Goal: Information Seeking & Learning: Check status

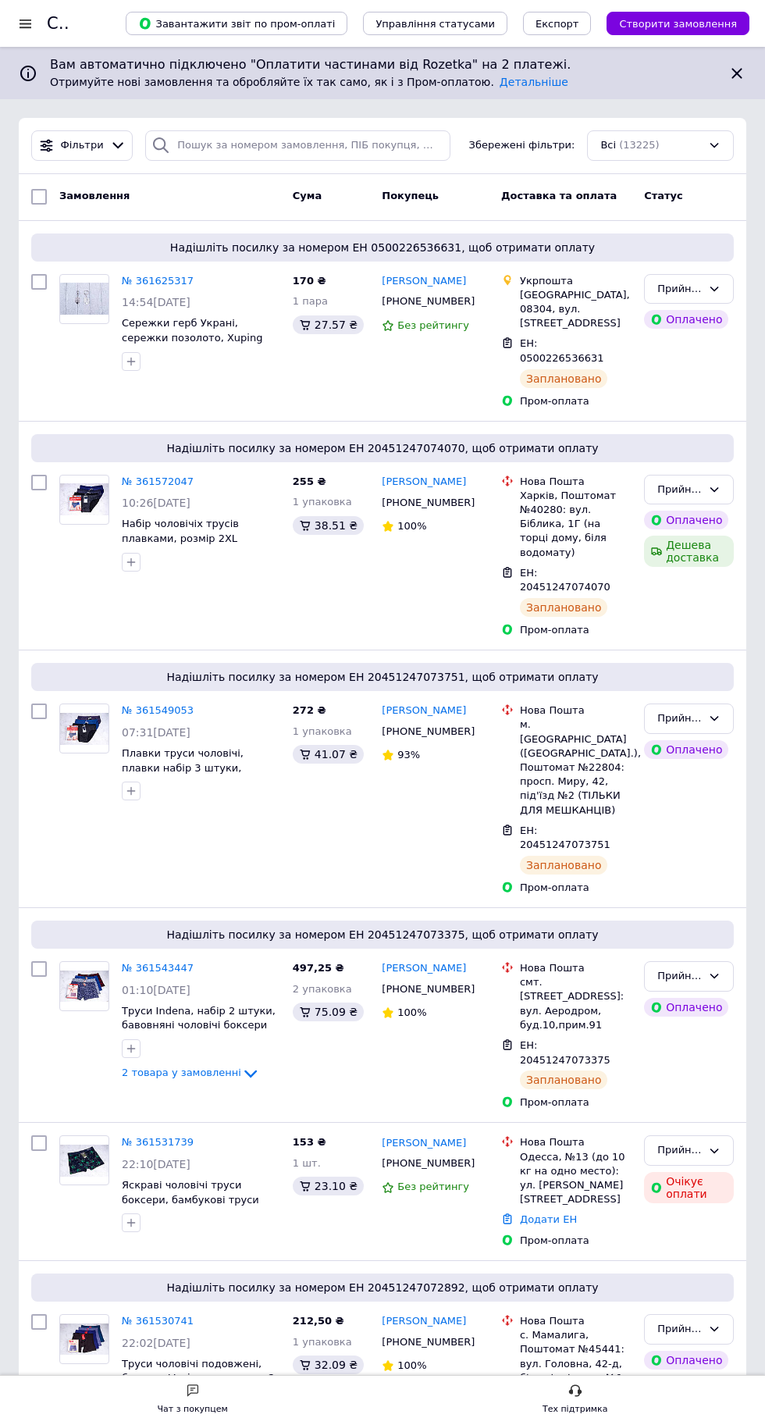
click at [29, 20] on div at bounding box center [26, 23] width 20 height 14
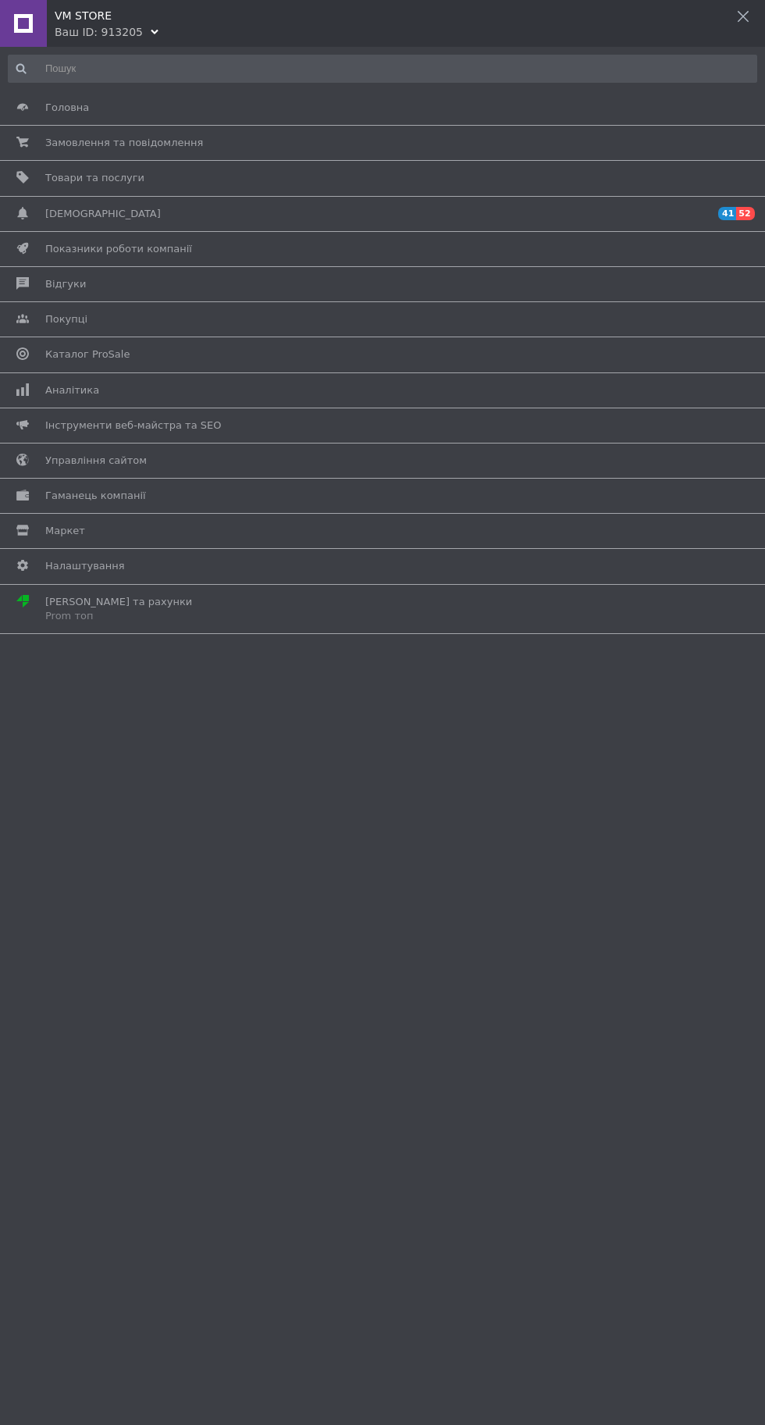
click at [316, 391] on span "Аналітика" at bounding box center [379, 390] width 669 height 14
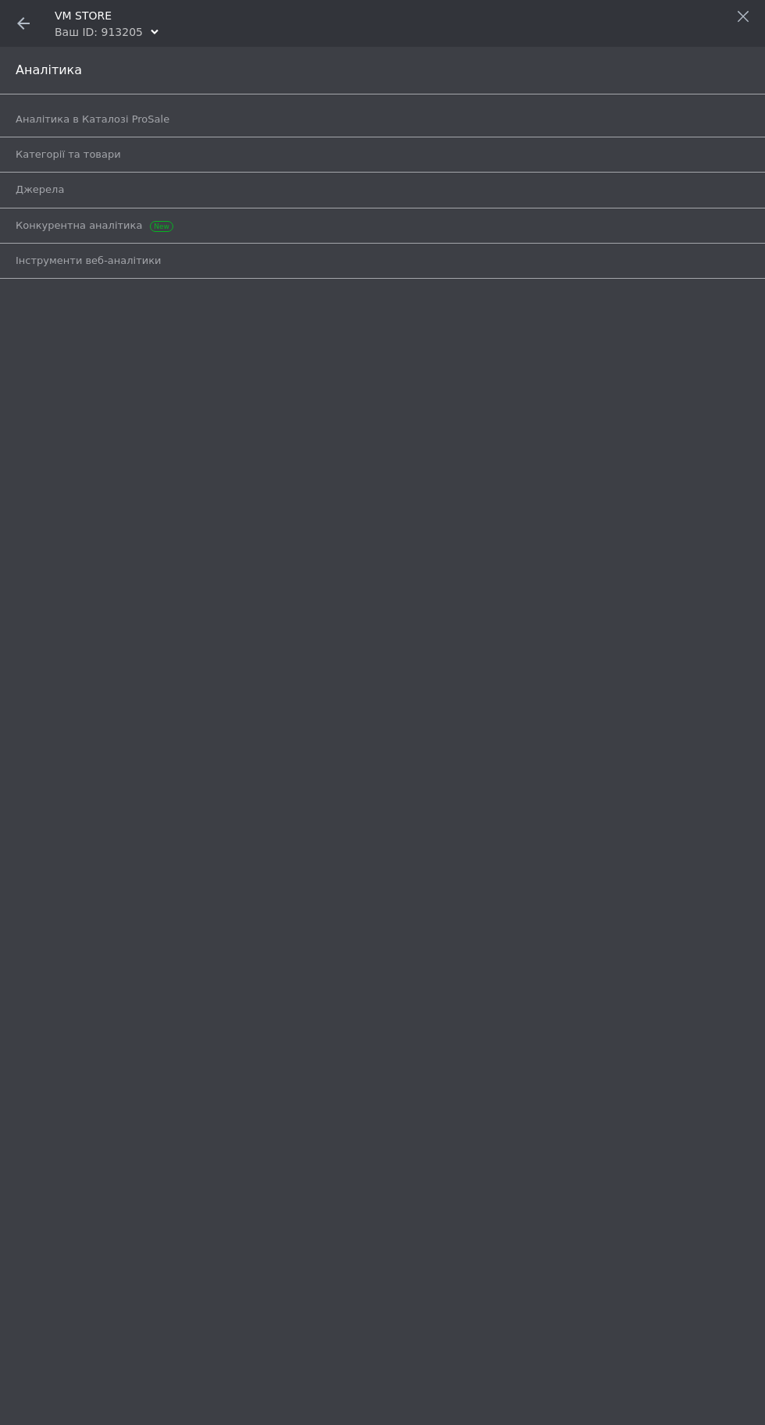
click at [359, 123] on span "Аналітика в Каталозі ProSale" at bounding box center [365, 119] width 699 height 14
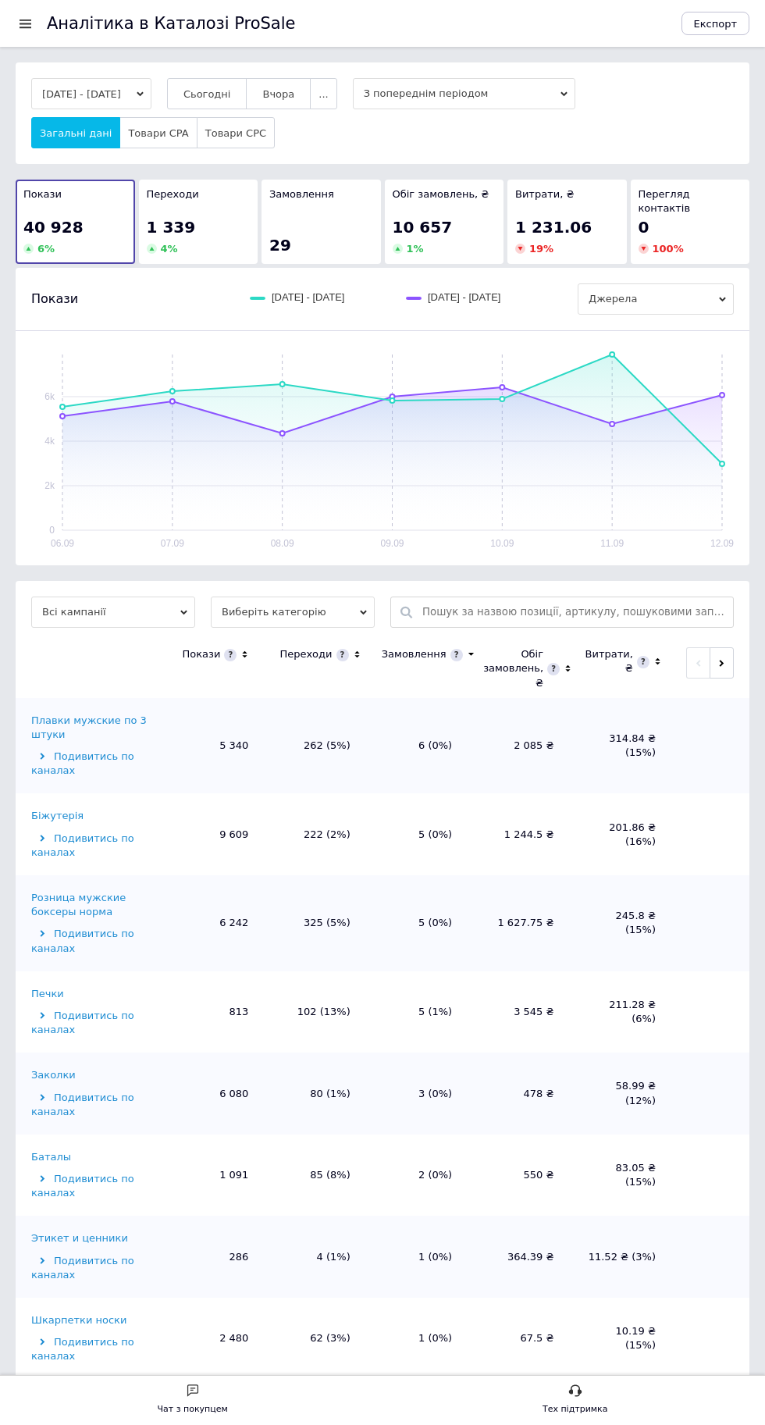
click at [231, 94] on span "Сьогодні" at bounding box center [208, 94] width 48 height 12
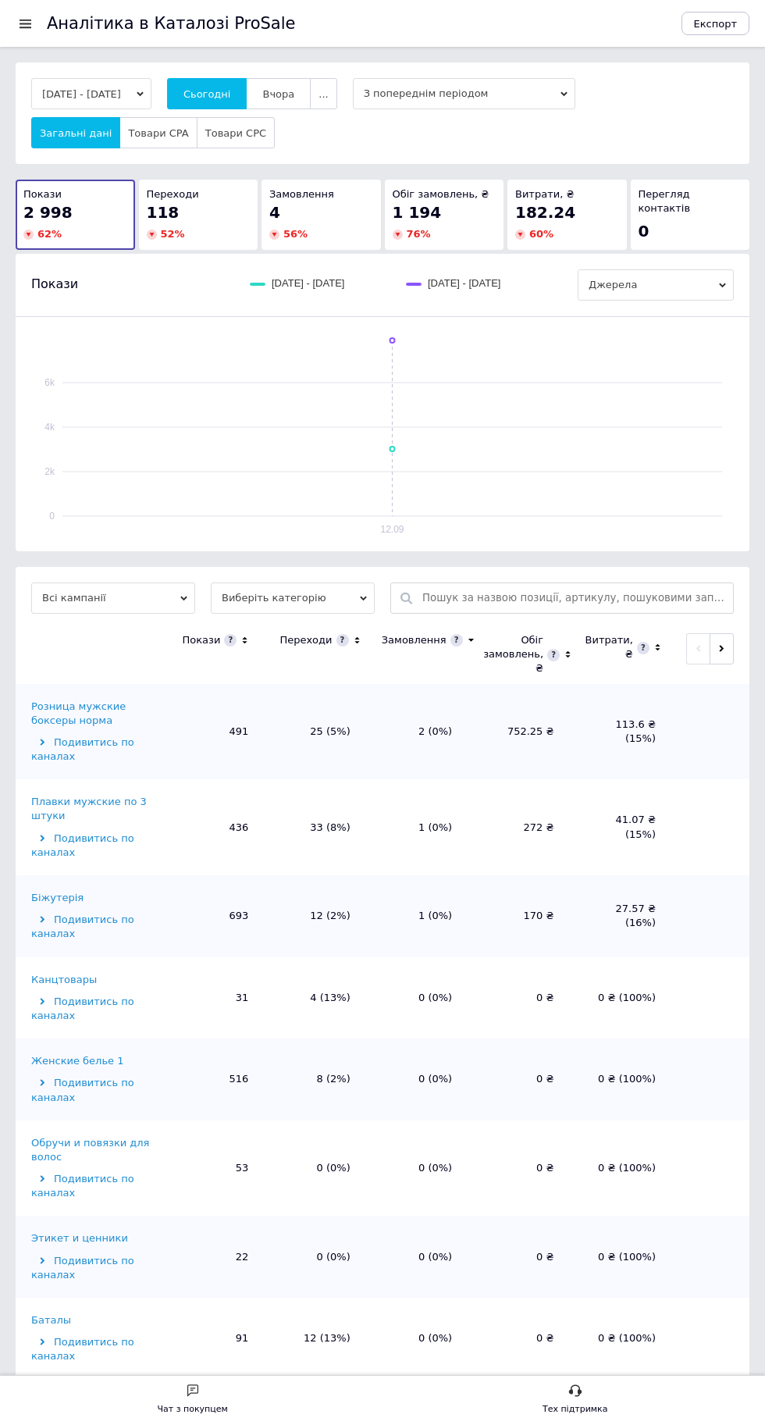
click at [294, 94] on span "Вчора" at bounding box center [278, 94] width 32 height 12
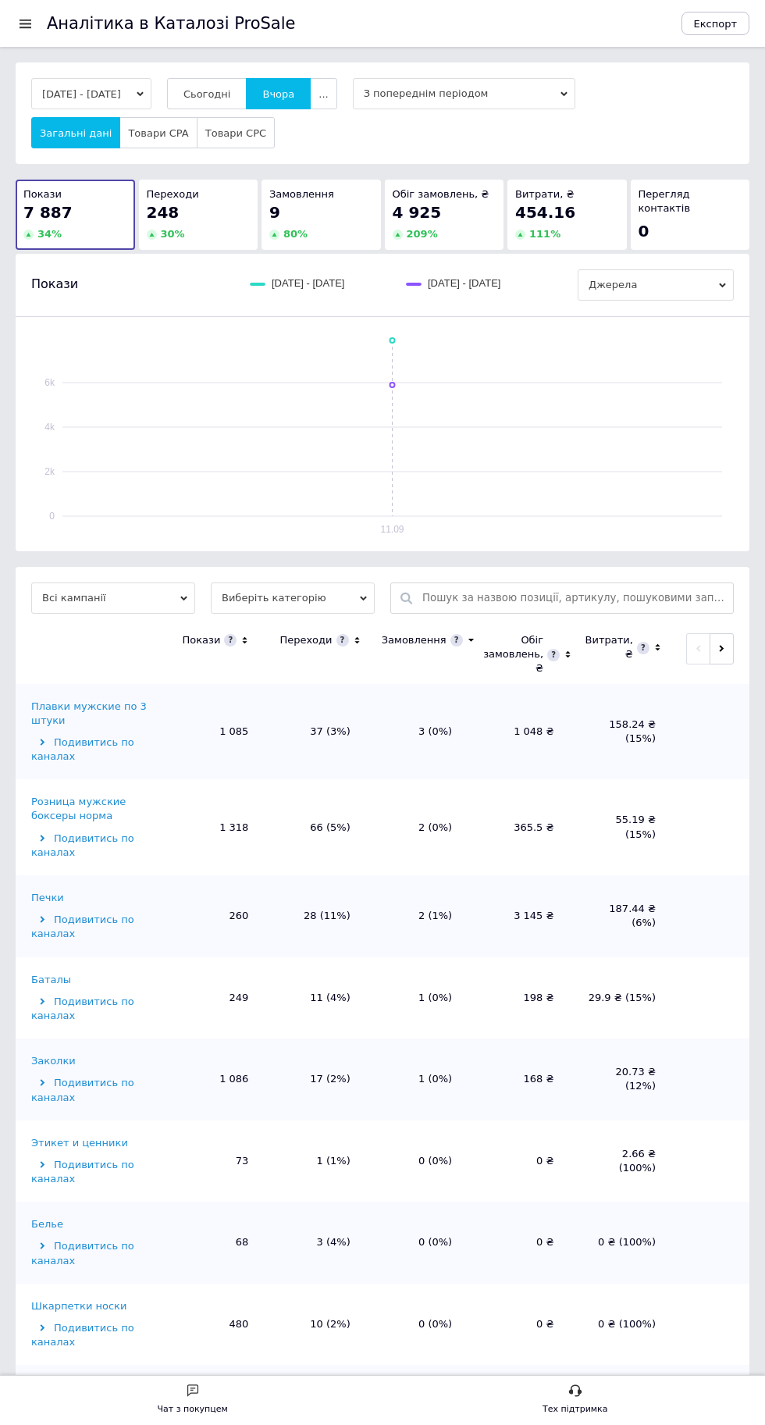
click at [227, 92] on span "Сьогодні" at bounding box center [208, 94] width 48 height 12
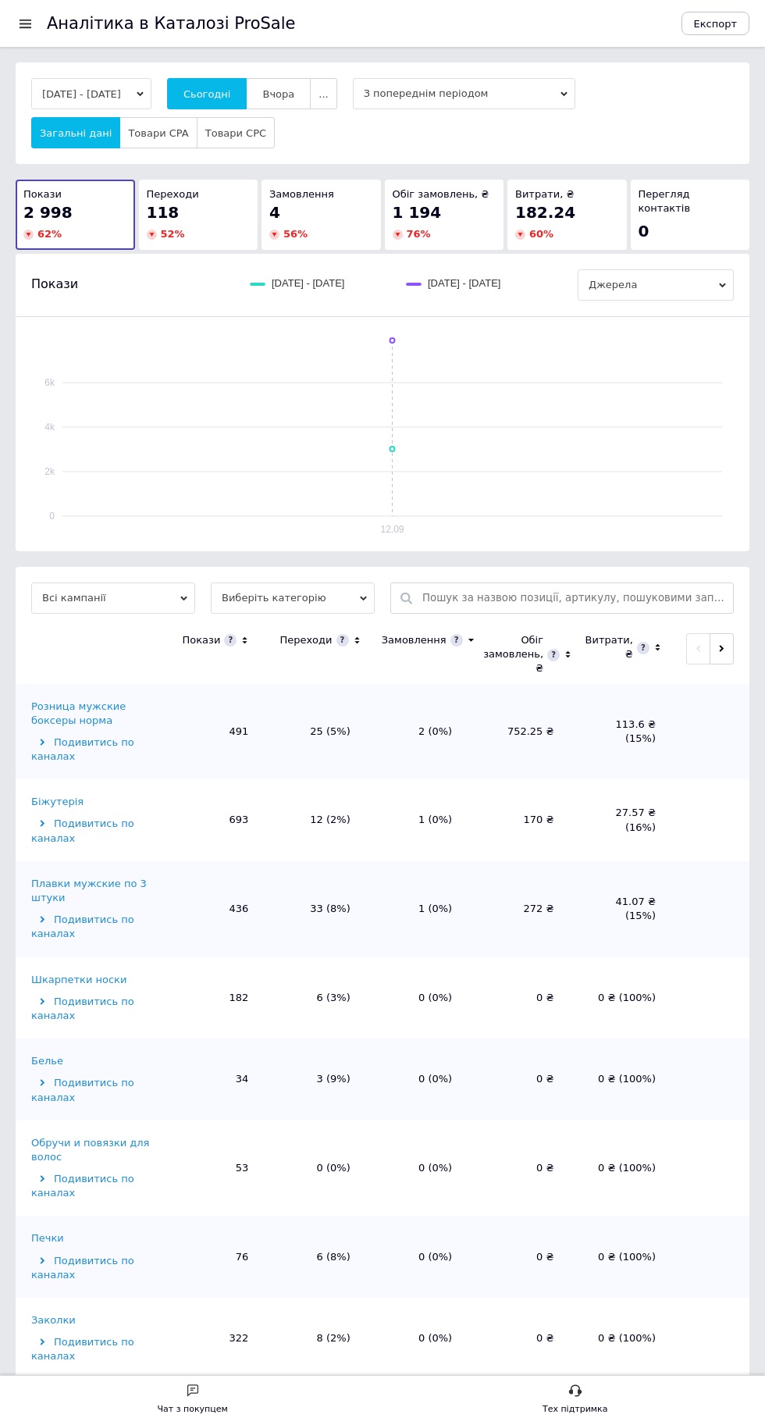
click at [27, 27] on div at bounding box center [26, 23] width 20 height 14
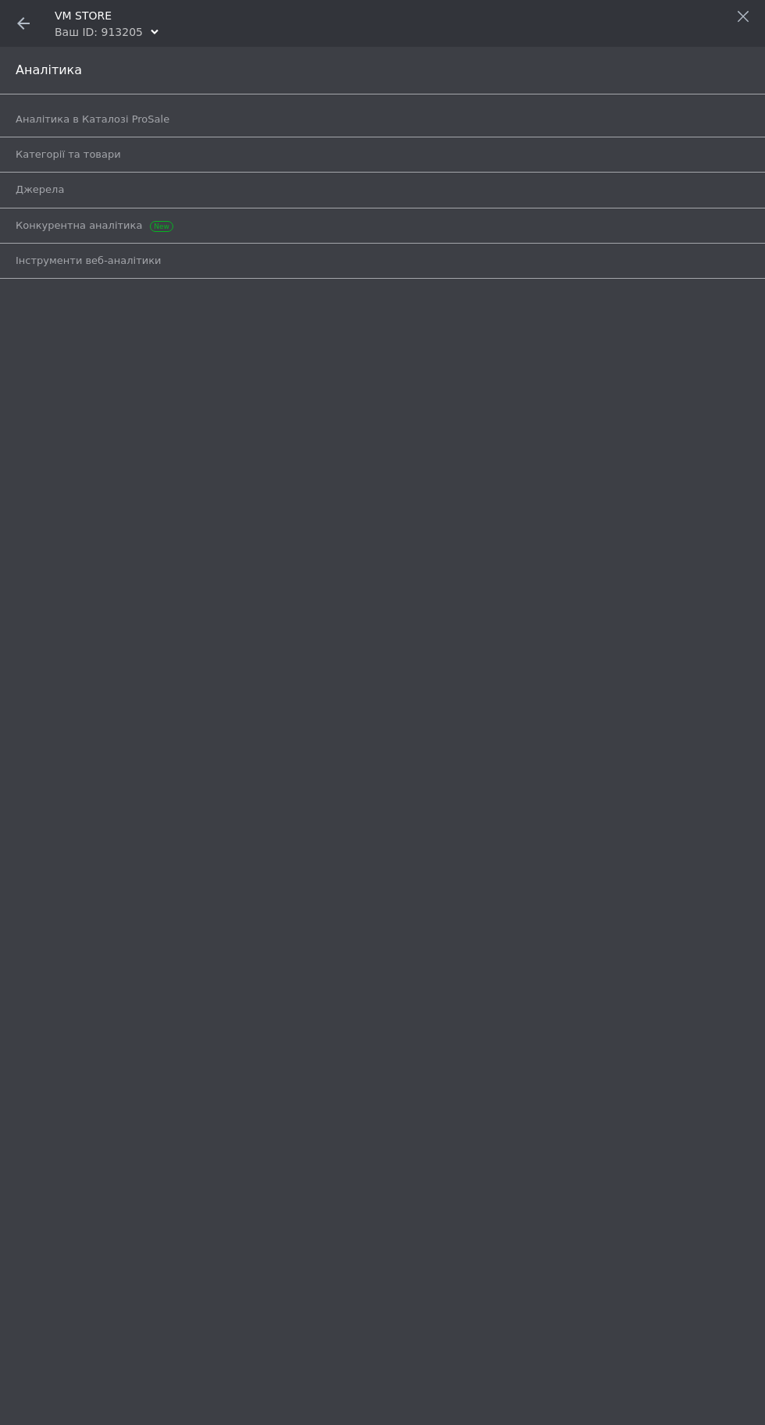
click at [23, 23] on use at bounding box center [23, 23] width 12 height 12
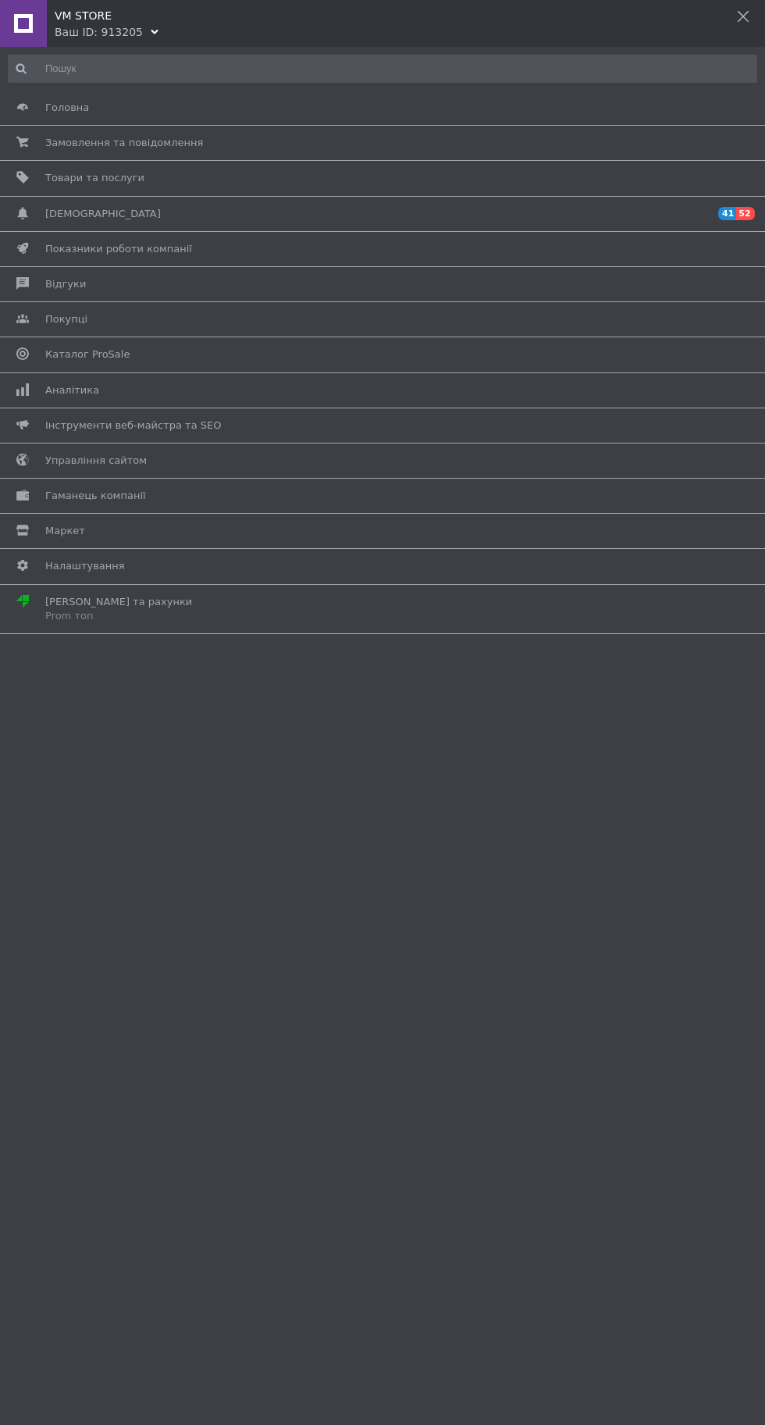
click at [90, 136] on span "Замовлення та повідомлення" at bounding box center [124, 143] width 158 height 14
